Goal: Task Accomplishment & Management: Manage account settings

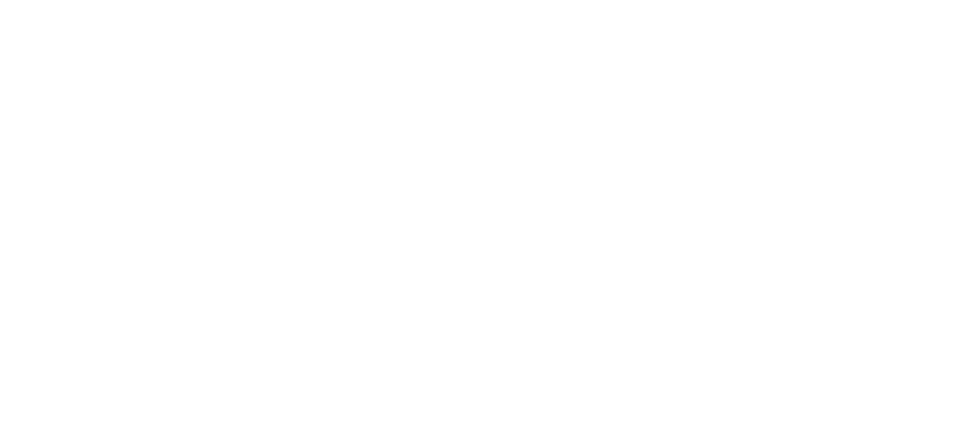
click at [366, 4] on html at bounding box center [477, 2] width 955 height 4
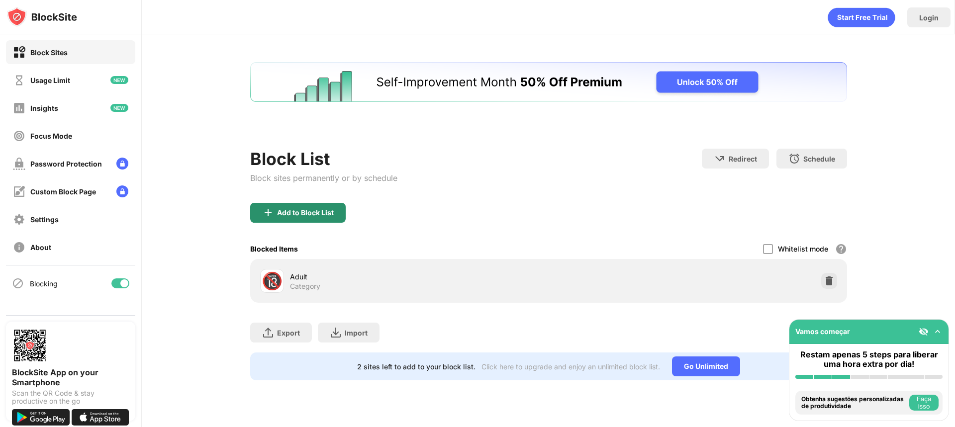
click at [304, 219] on div "Add to Block List" at bounding box center [297, 213] width 95 height 20
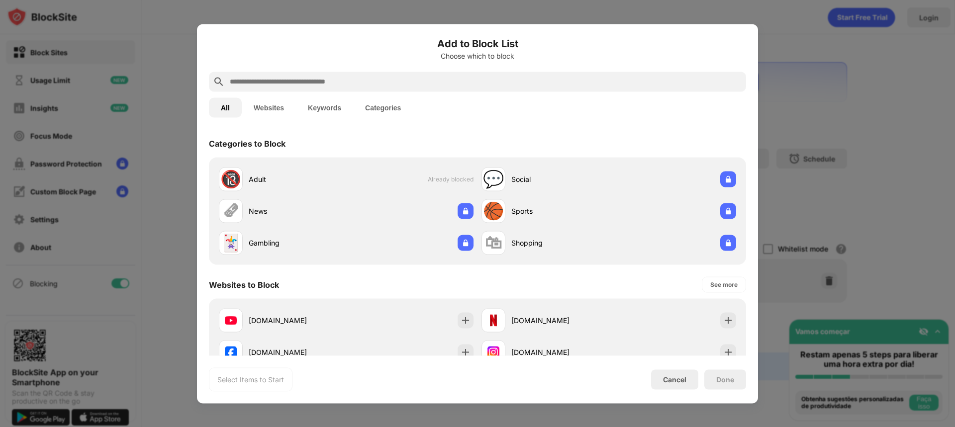
click at [359, 86] on input "text" at bounding box center [485, 82] width 513 height 12
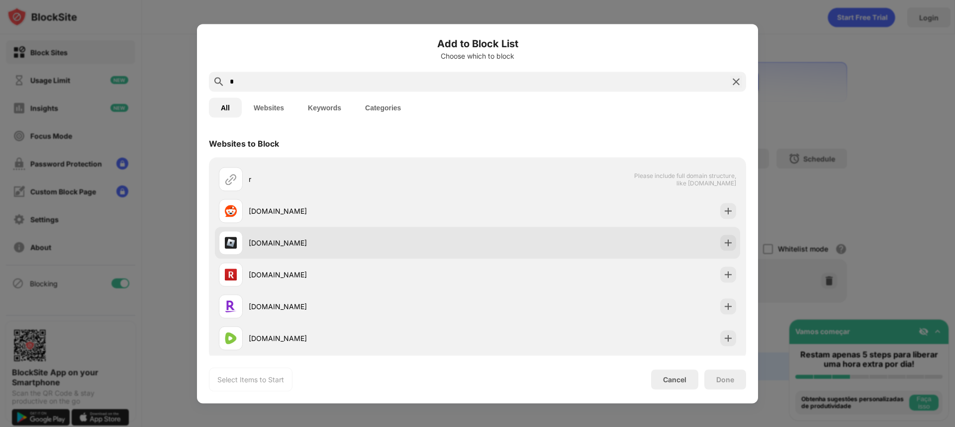
type input "*"
click at [306, 248] on div "roblox.com" at bounding box center [348, 243] width 259 height 24
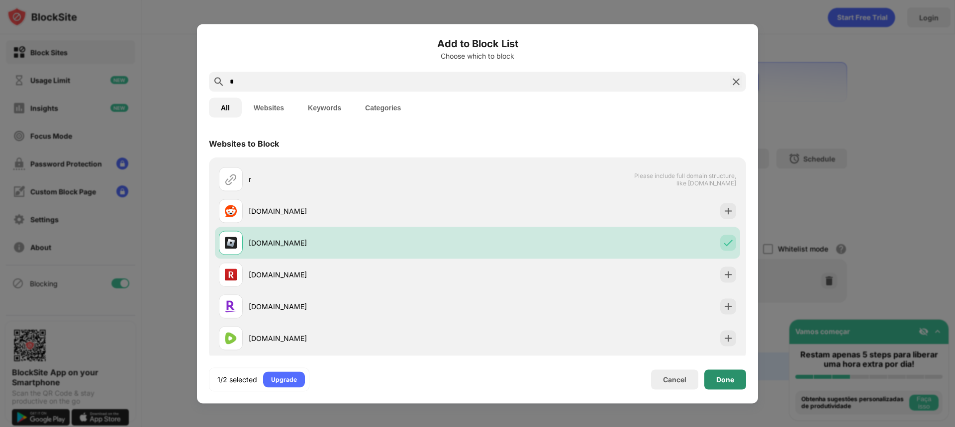
click at [726, 385] on div "Done" at bounding box center [725, 379] width 42 height 20
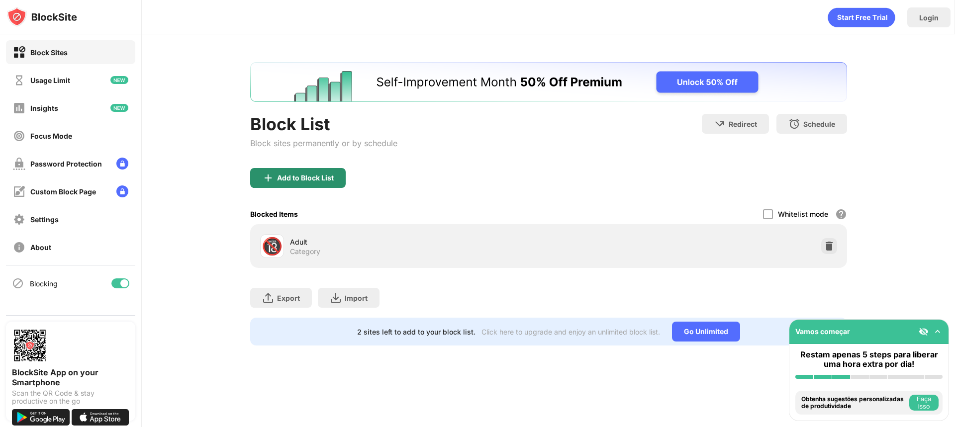
click at [334, 182] on div "Add to Block List" at bounding box center [297, 178] width 95 height 20
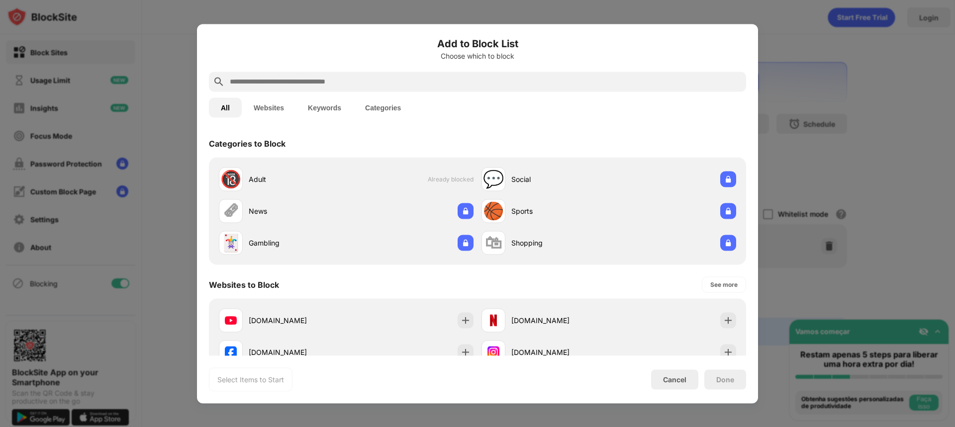
click at [332, 86] on input "text" at bounding box center [485, 82] width 513 height 12
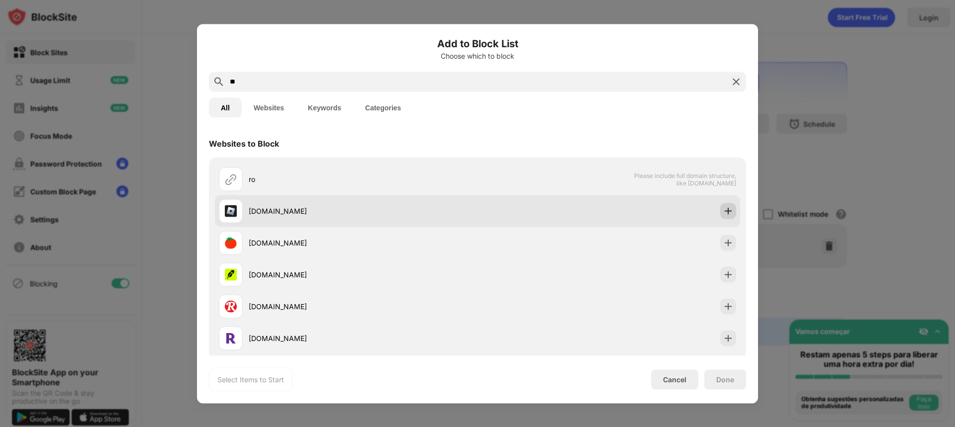
type input "**"
click at [723, 211] on img at bounding box center [728, 211] width 10 height 10
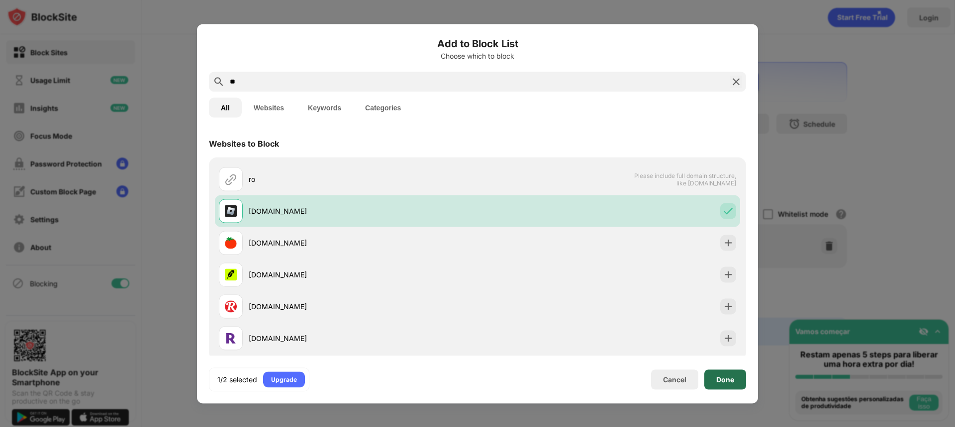
click at [728, 385] on div "Done" at bounding box center [725, 379] width 42 height 20
